Goal: Transaction & Acquisition: Book appointment/travel/reservation

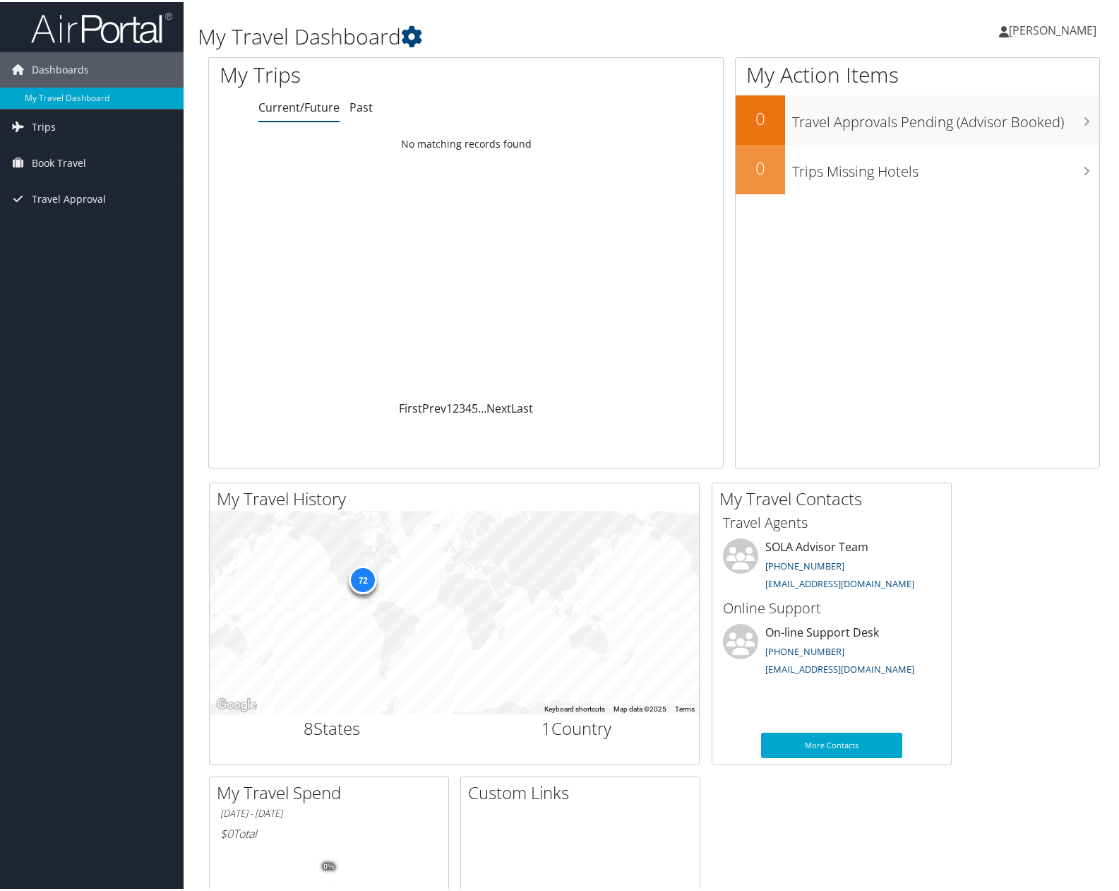
click at [110, 264] on div "Dashboards My Travel Dashboard Trips Current/Future Trips Past Trips Trips Miss…" at bounding box center [562, 533] width 1125 height 1067
click at [95, 165] on link "Book Travel" at bounding box center [92, 160] width 184 height 35
click at [97, 210] on link "Book/Manage Online Trips" at bounding box center [92, 210] width 184 height 21
